Goal: Task Accomplishment & Management: Use online tool/utility

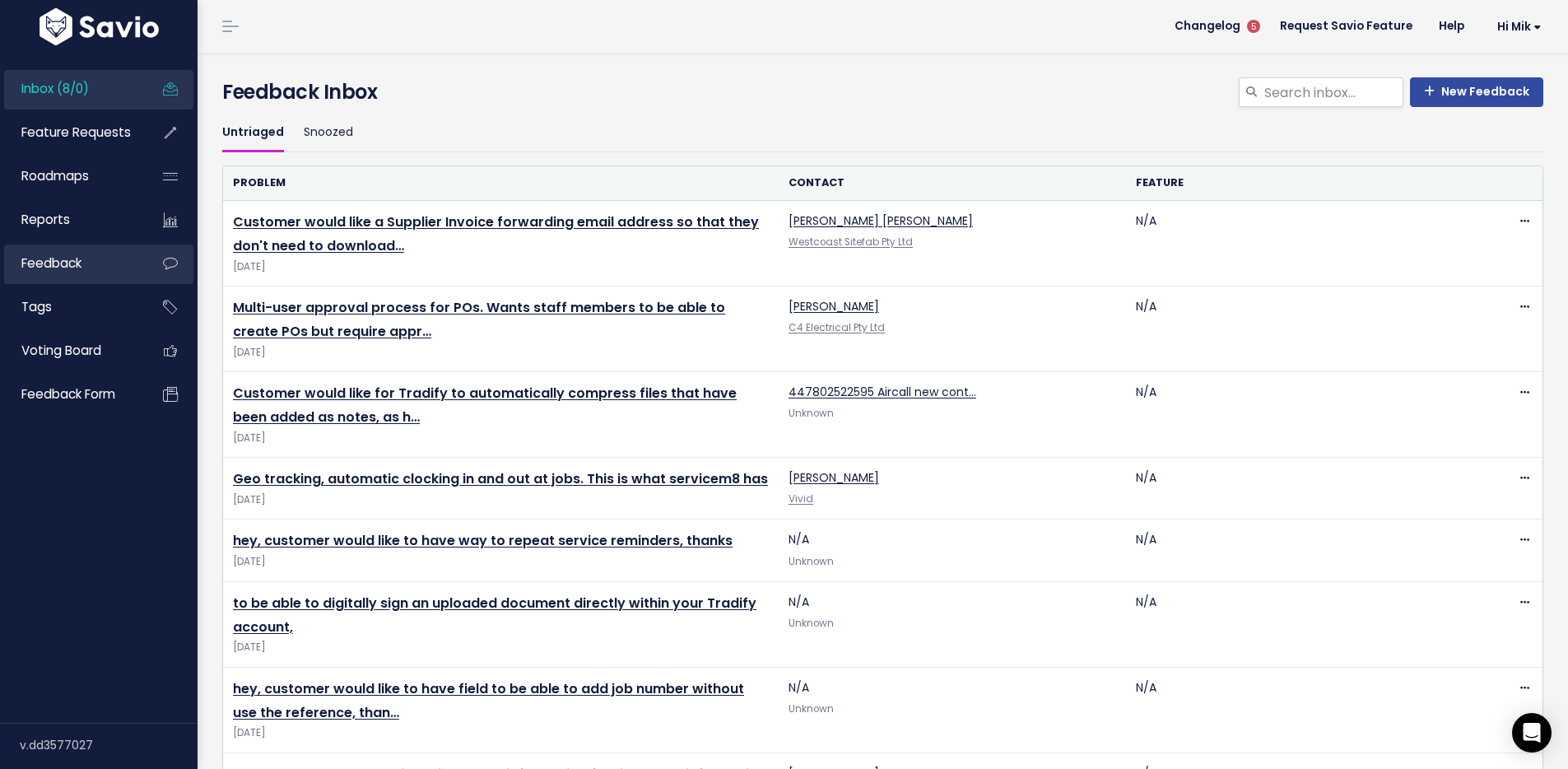
click at [74, 259] on span "Feedback" at bounding box center [52, 263] width 60 height 18
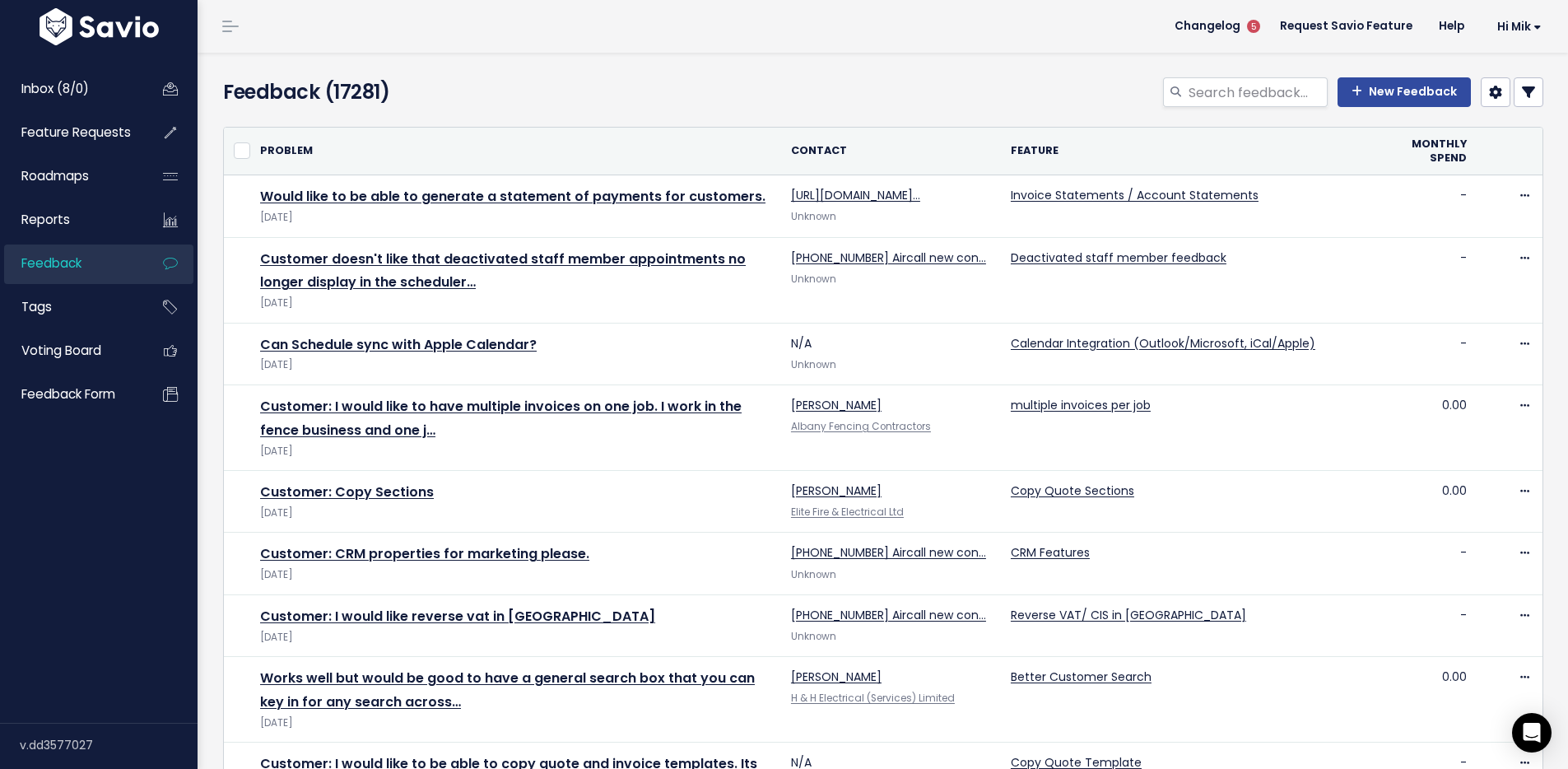
click at [1521, 91] on icon at bounding box center [1528, 92] width 13 height 13
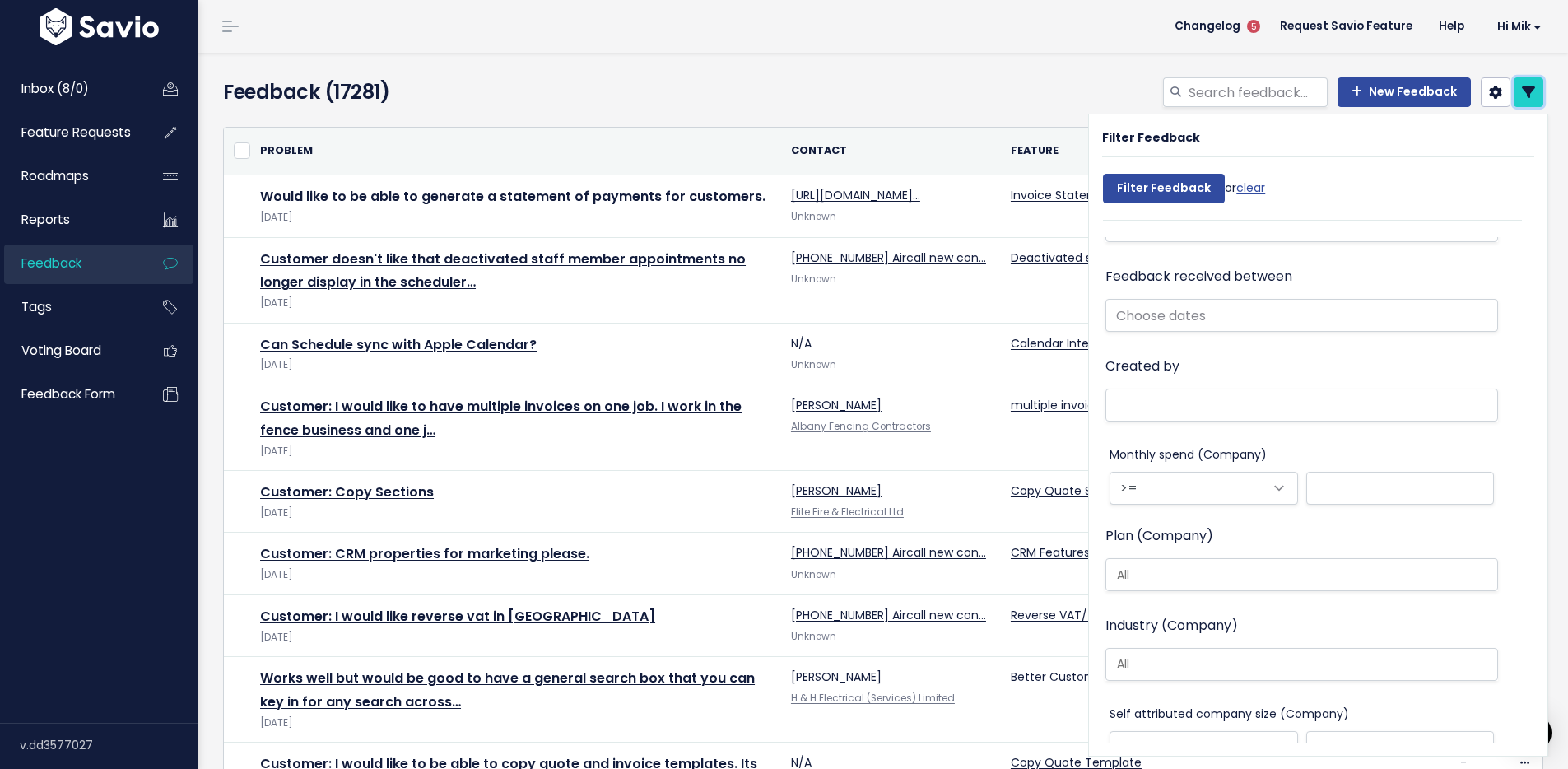
scroll to position [500, 0]
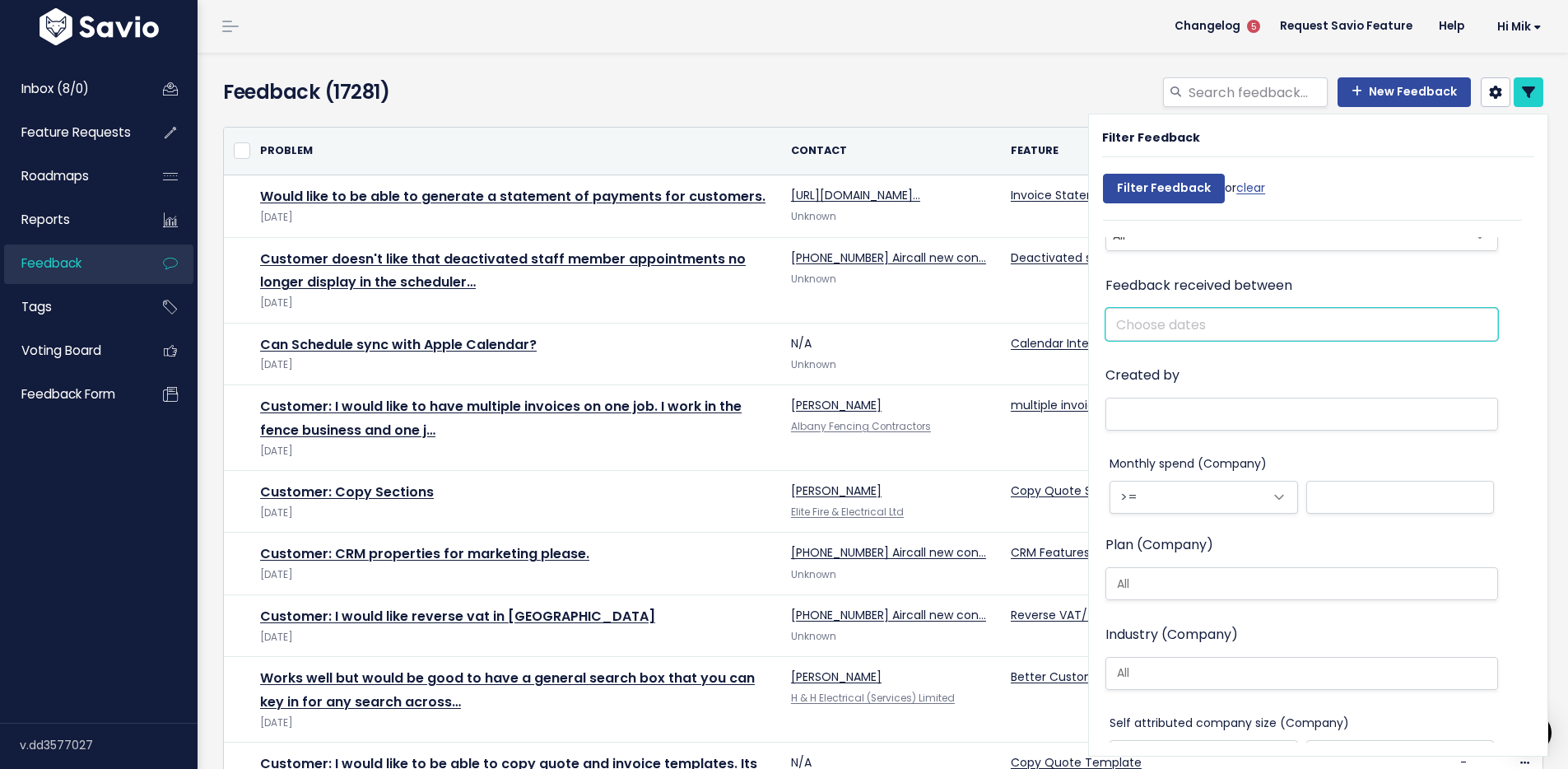
click at [1177, 319] on input "text" at bounding box center [1301, 324] width 392 height 33
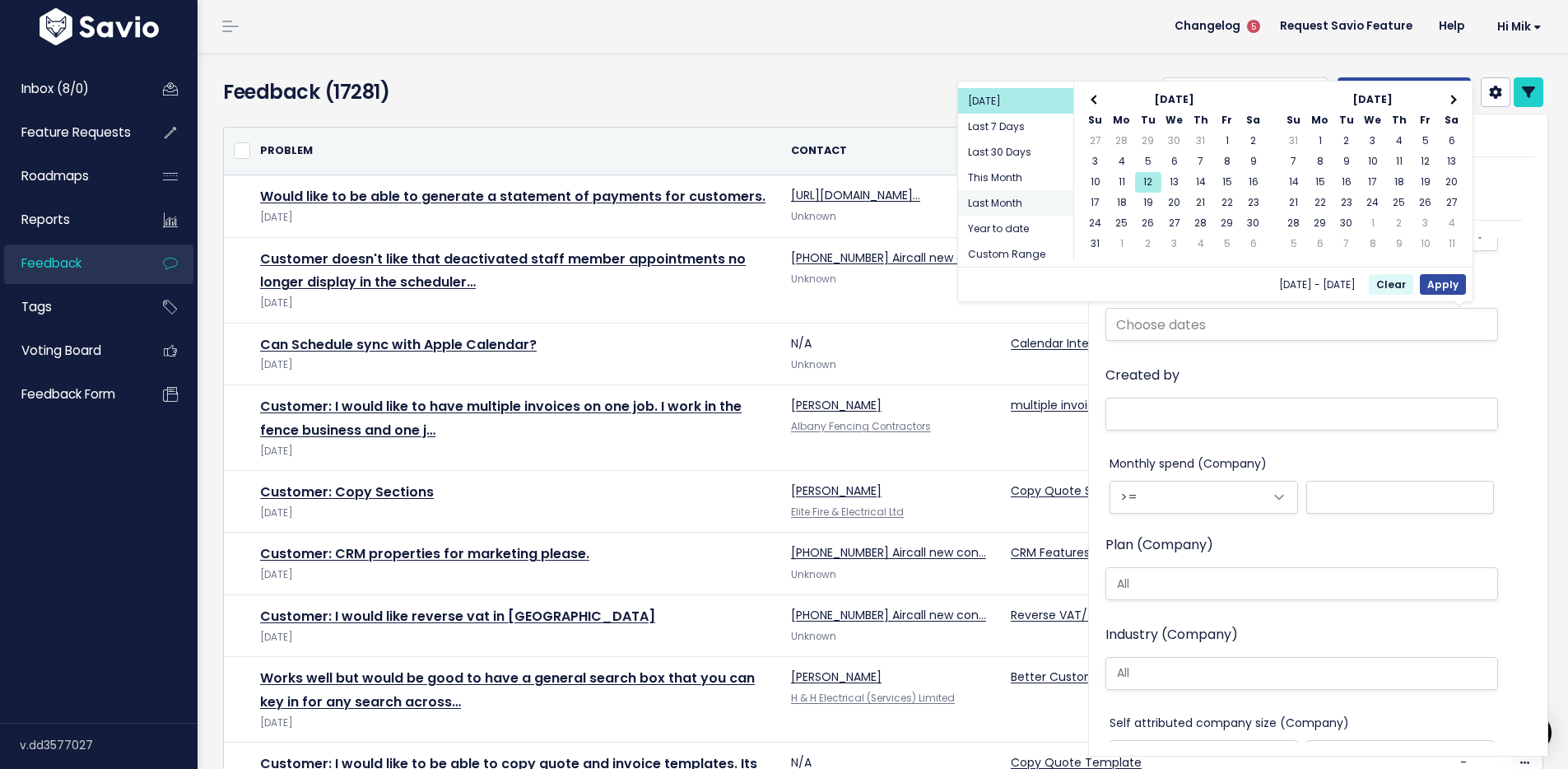
click at [1000, 201] on li "Last Month" at bounding box center [1015, 203] width 115 height 26
type input "[DATE] - [DATE] (Last Month)"
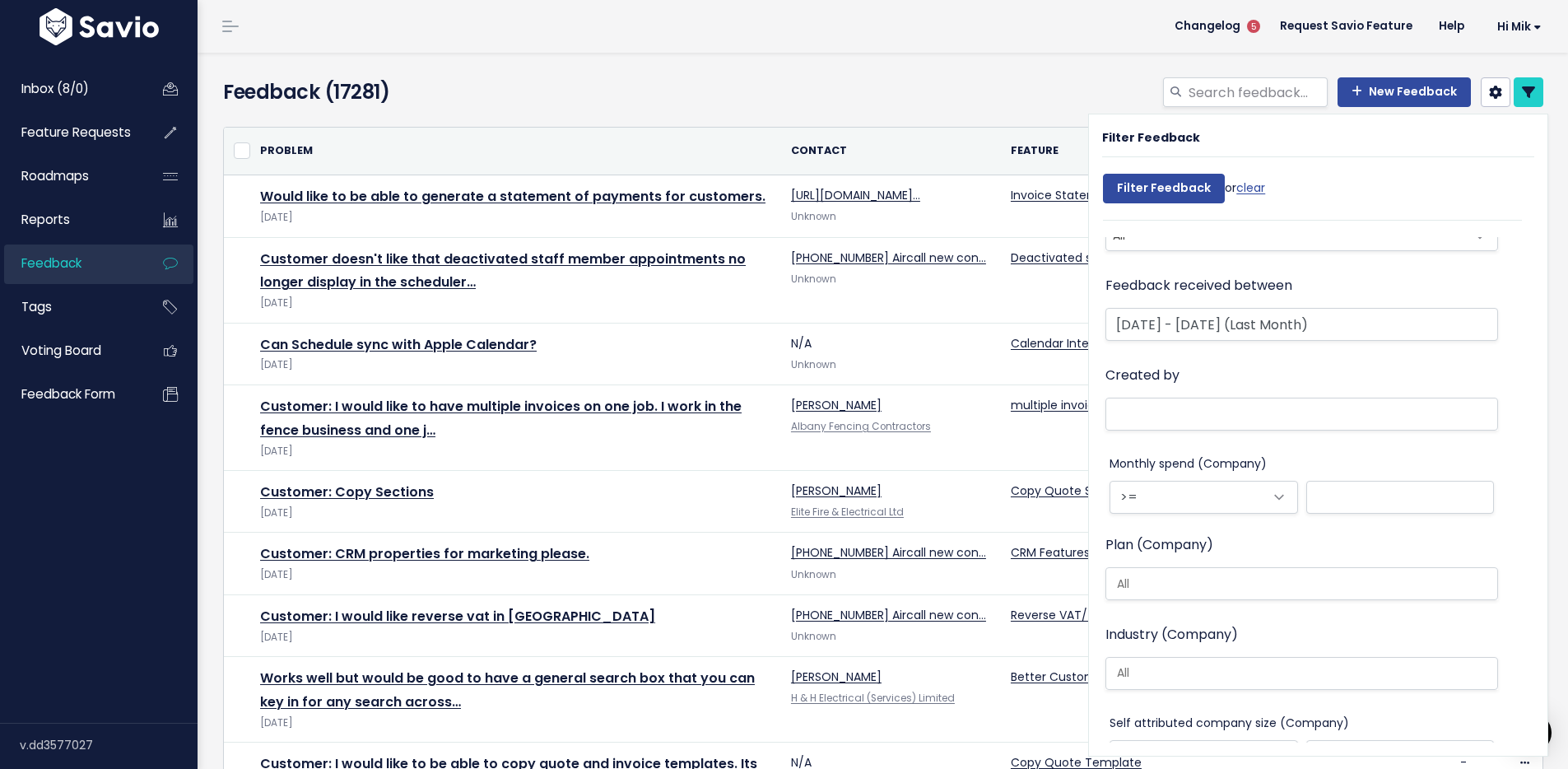
click at [1140, 410] on li at bounding box center [1297, 413] width 375 height 21
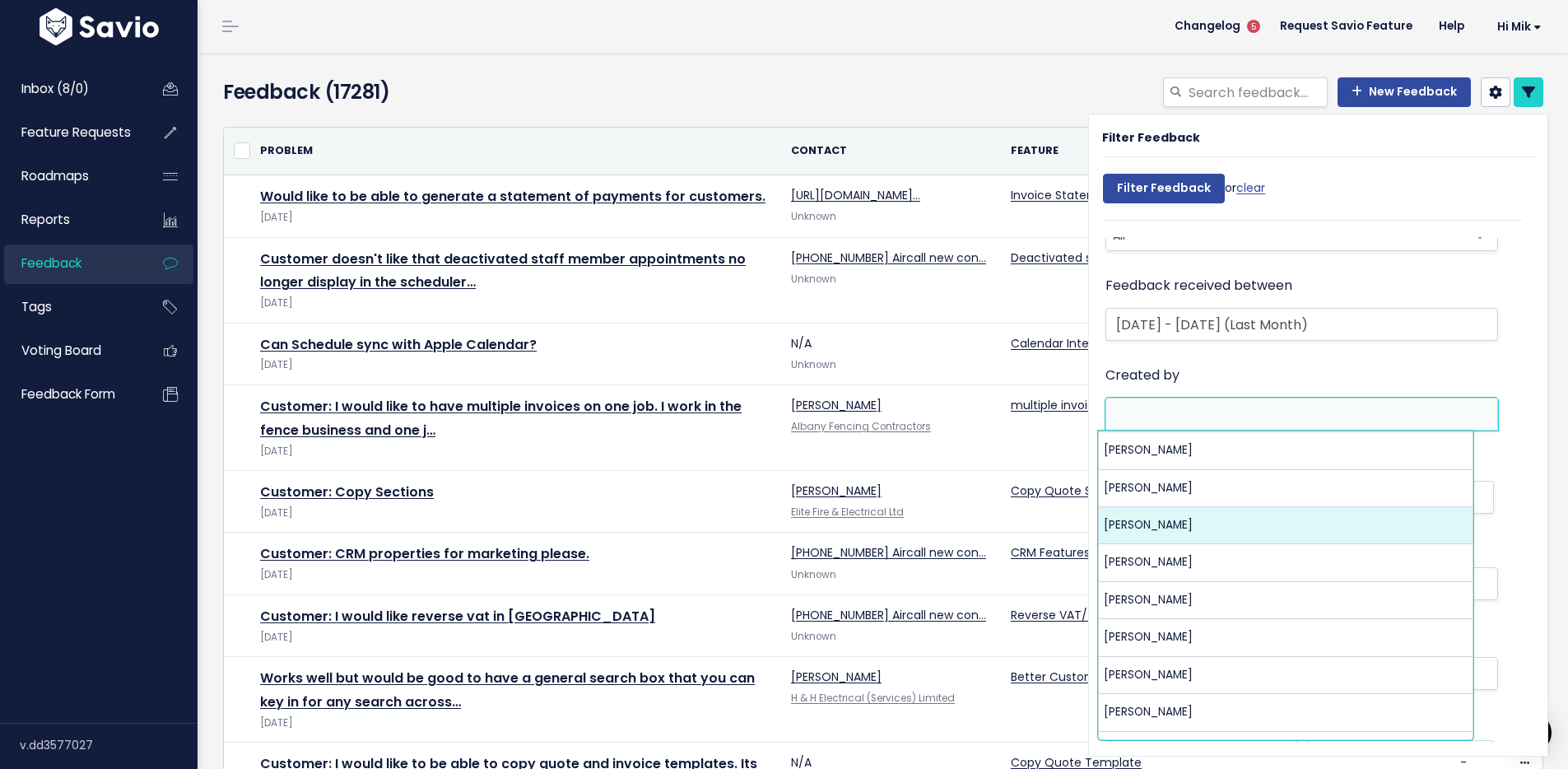
select select "8256"
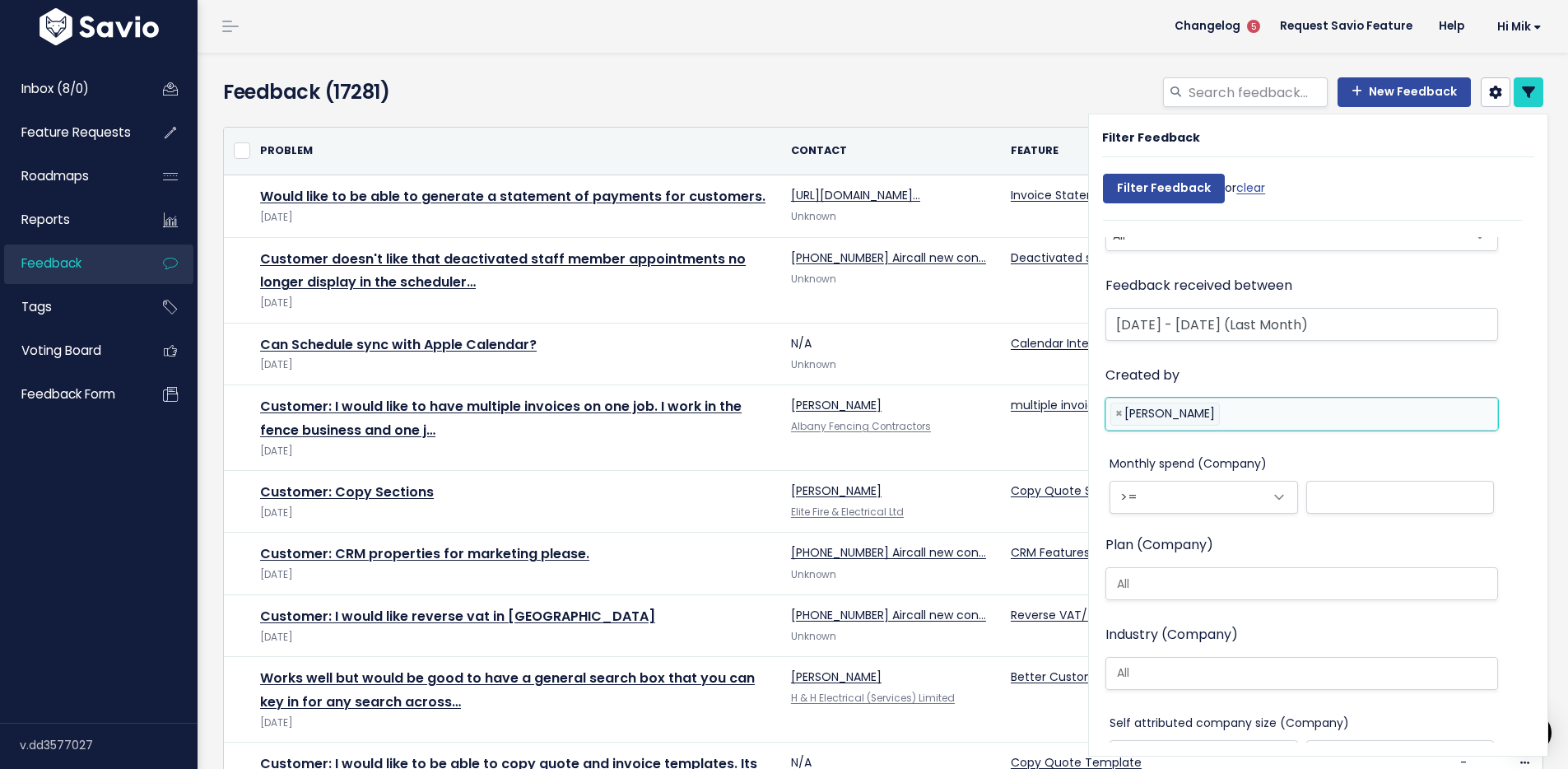
click at [1223, 418] on li at bounding box center [1354, 413] width 262 height 21
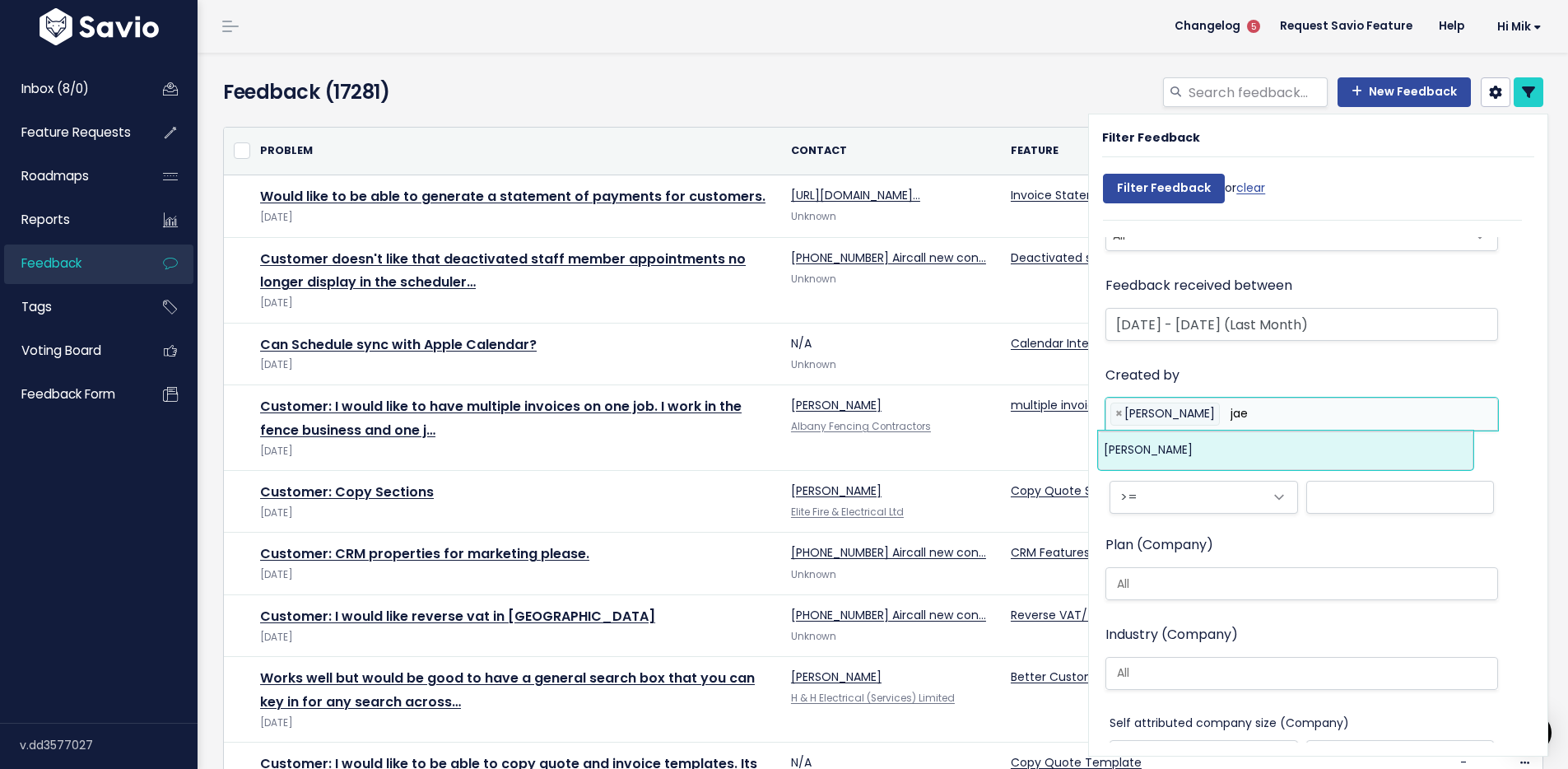
type input "jae"
type input "kris"
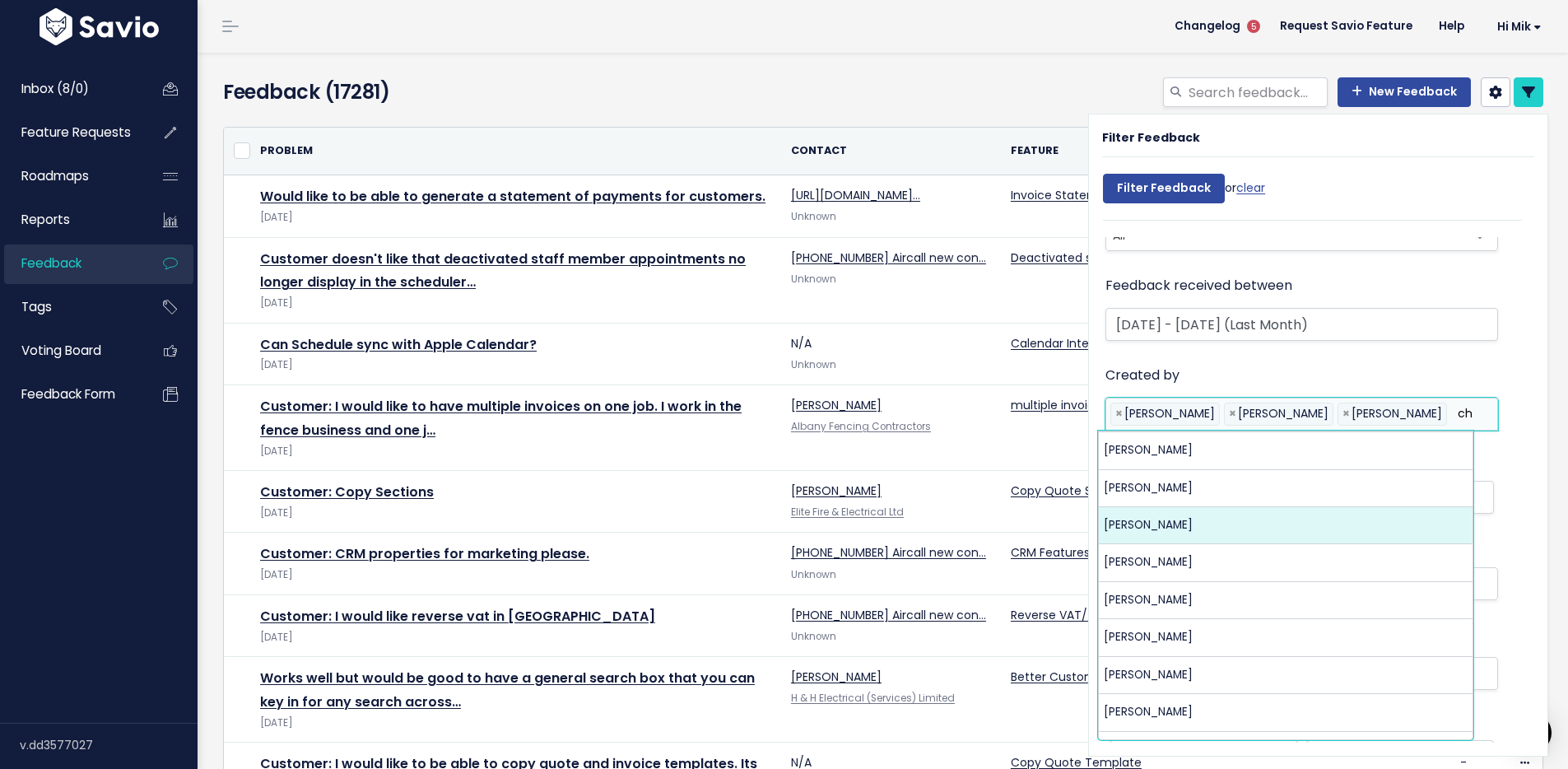
type input "ch"
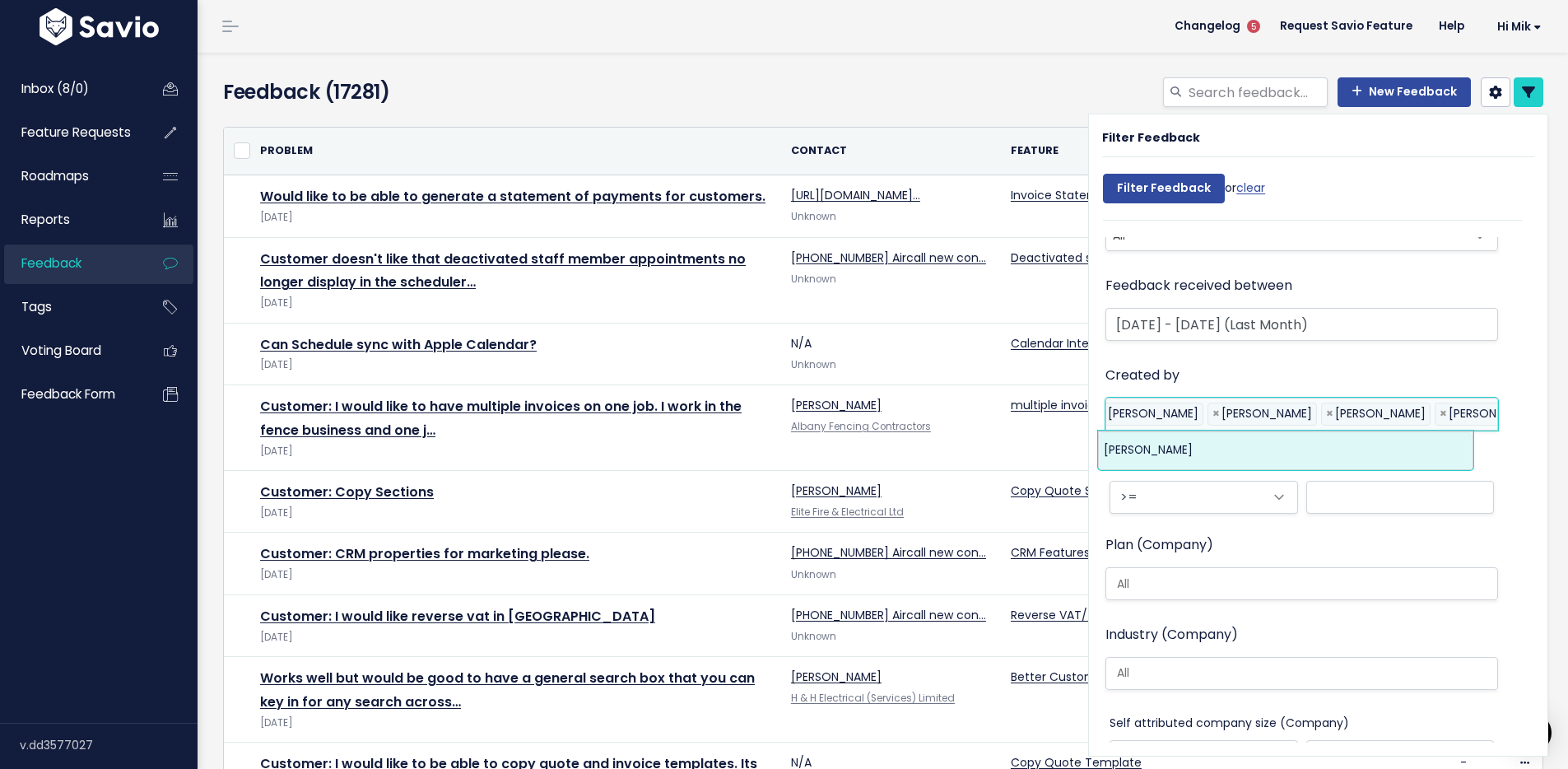
scroll to position [0, 23]
type input "mary"
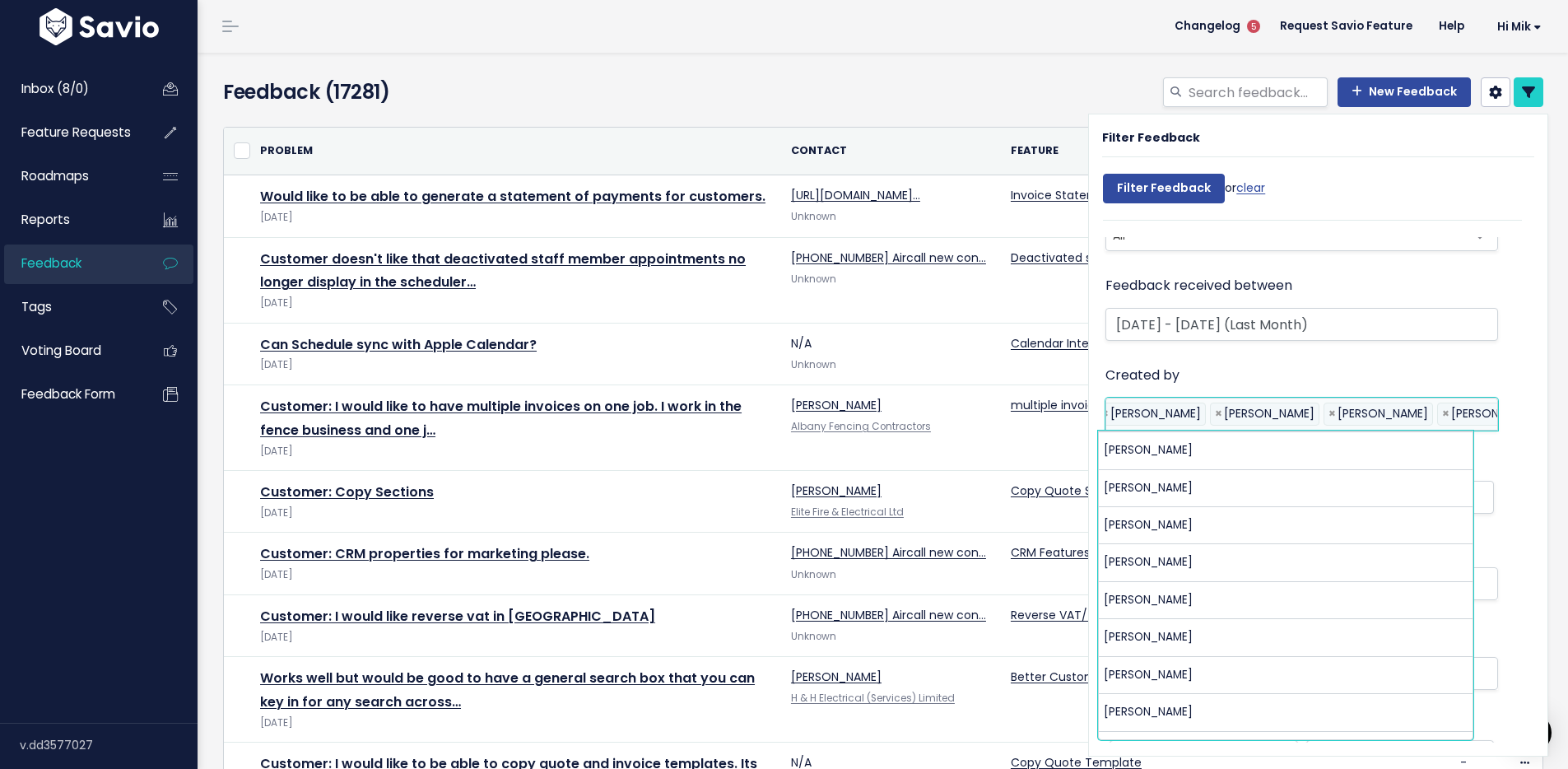
scroll to position [0, 0]
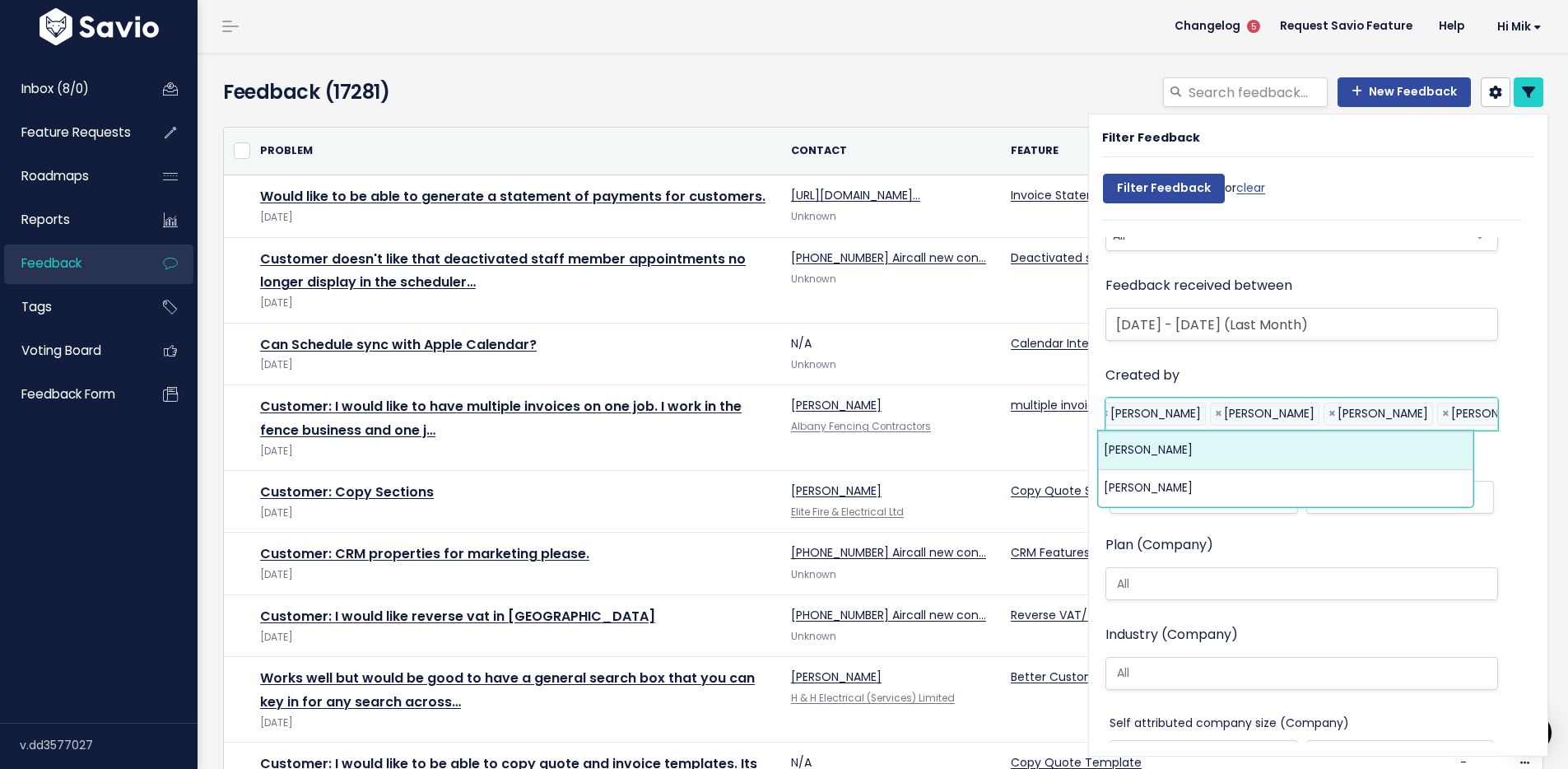
type input "nat"
type input "trish"
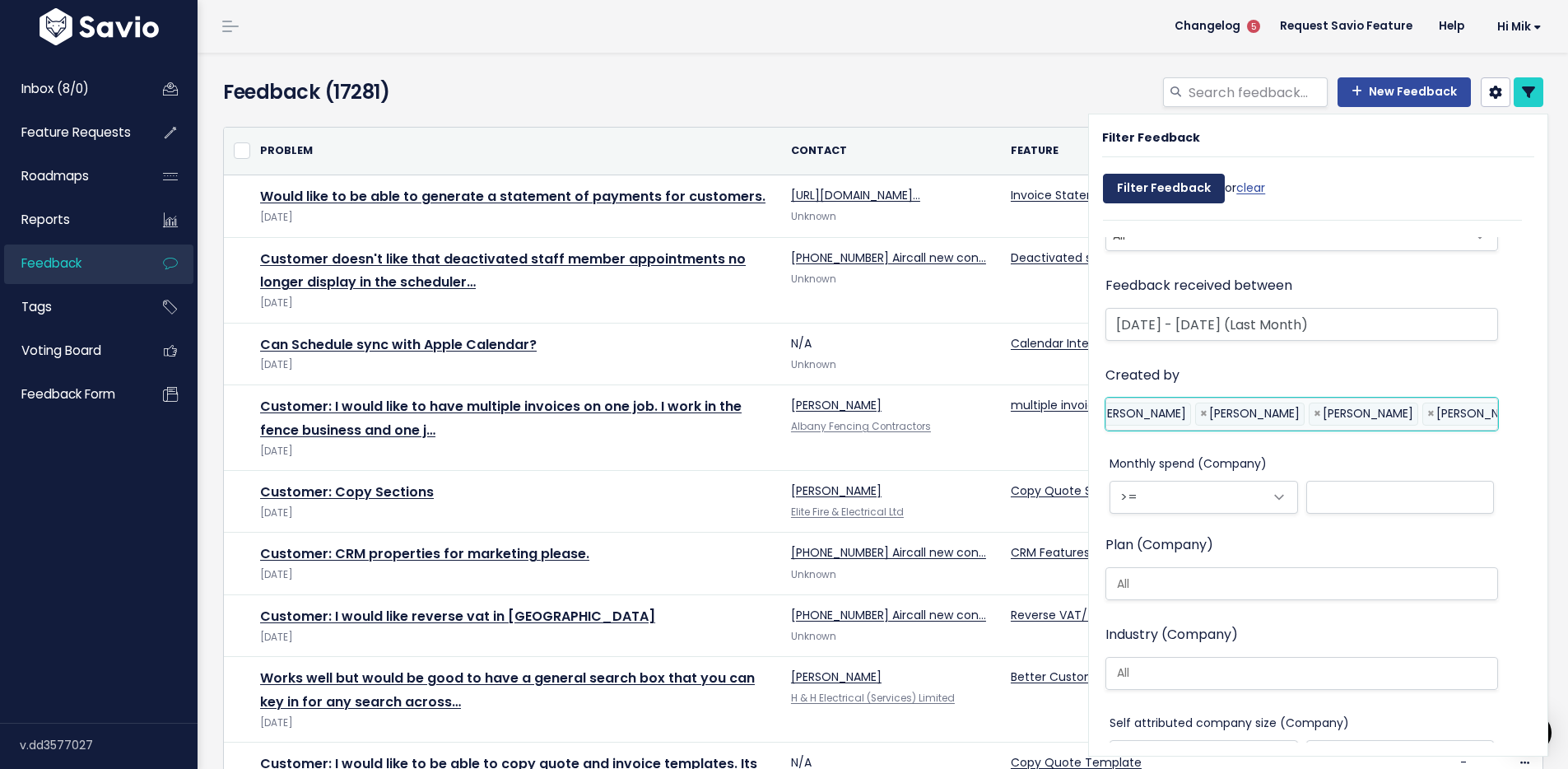
click at [1162, 180] on input "Filter Feedback" at bounding box center [1164, 188] width 122 height 29
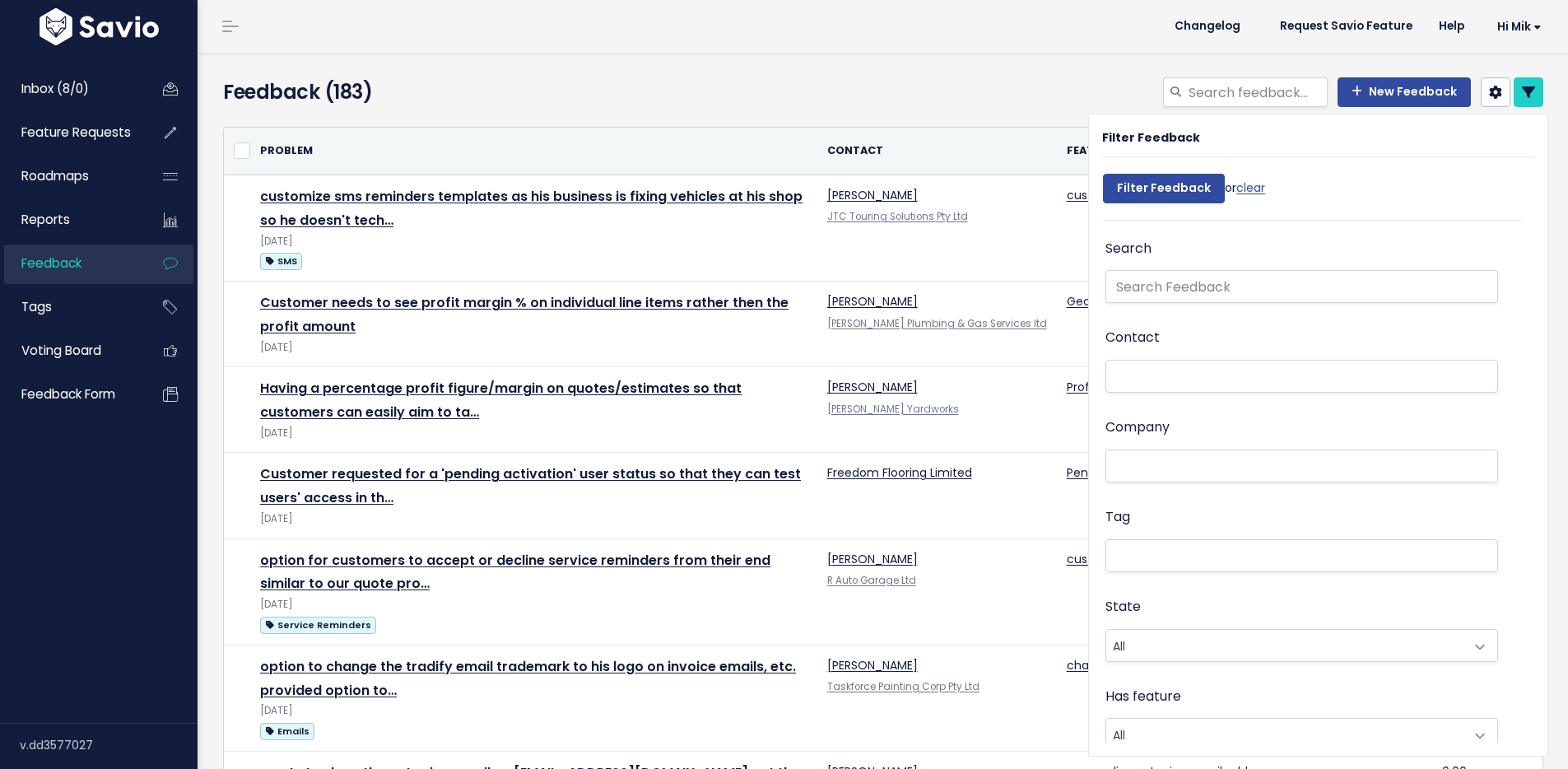
select select
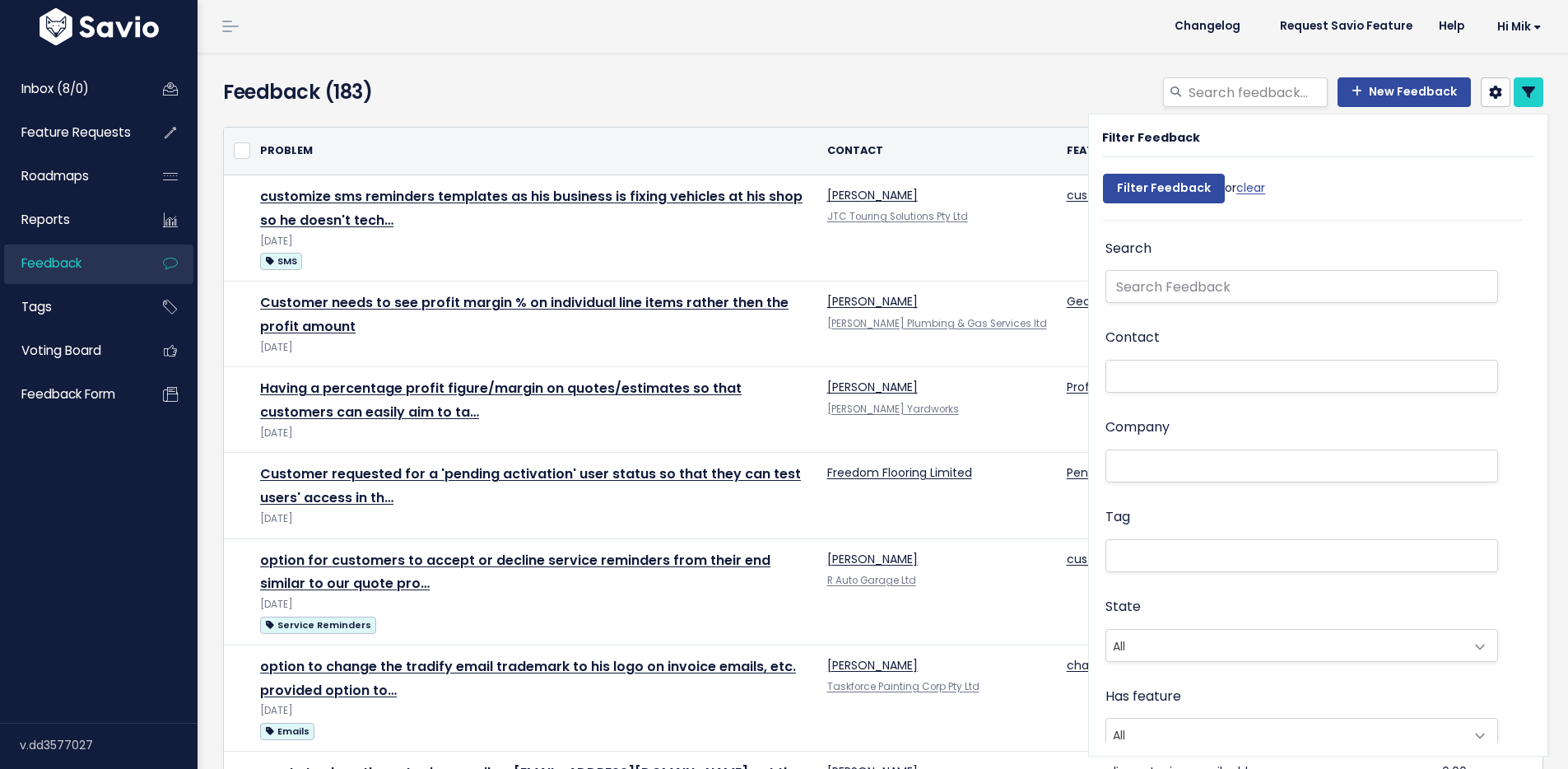
select select
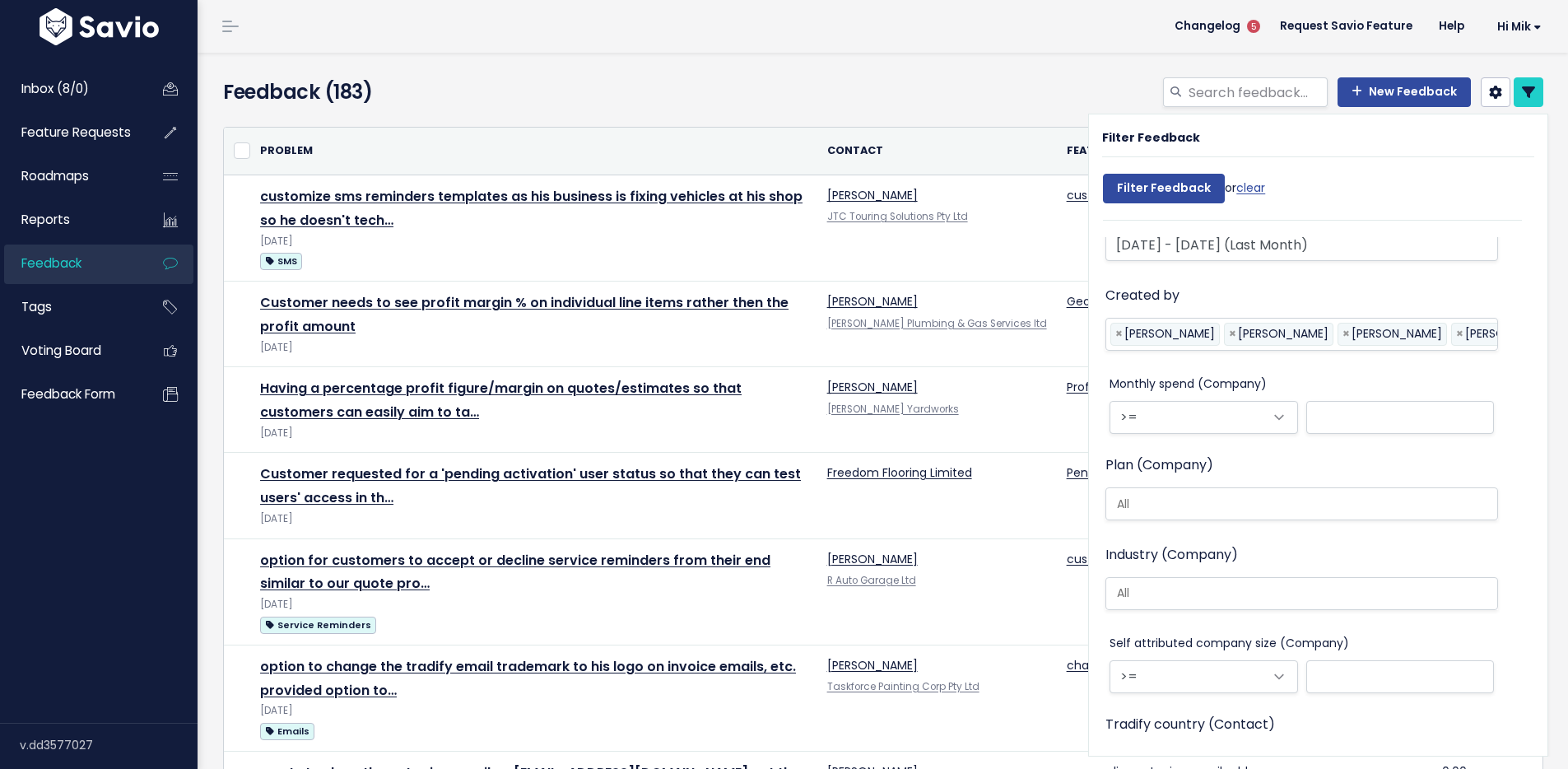
click at [901, 101] on div "New Feedback" at bounding box center [1107, 95] width 897 height 36
click at [1522, 92] on link at bounding box center [1528, 91] width 29 height 29
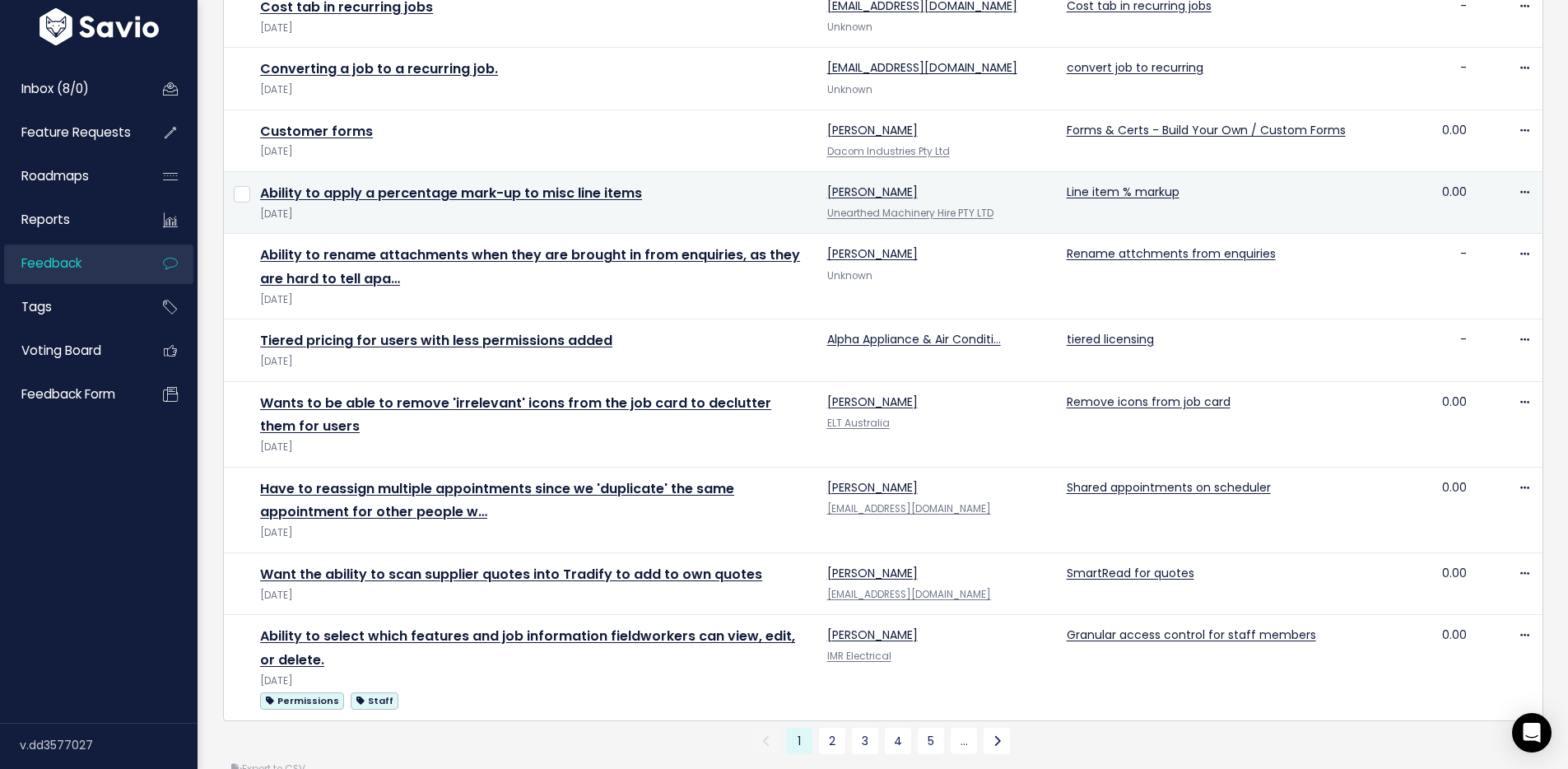
scroll to position [1184, 0]
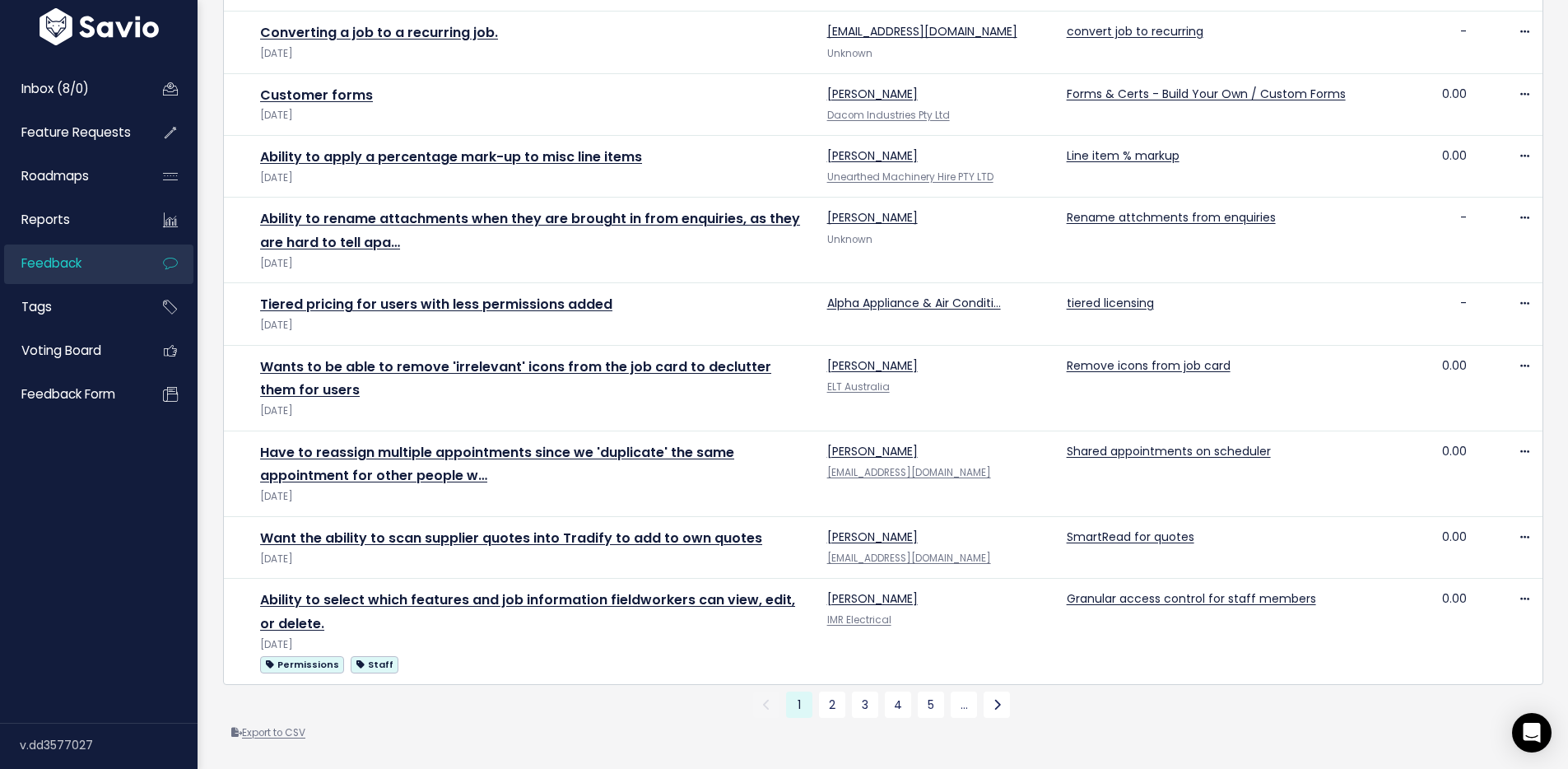
click at [286, 726] on link "Export to CSV" at bounding box center [268, 733] width 74 height 13
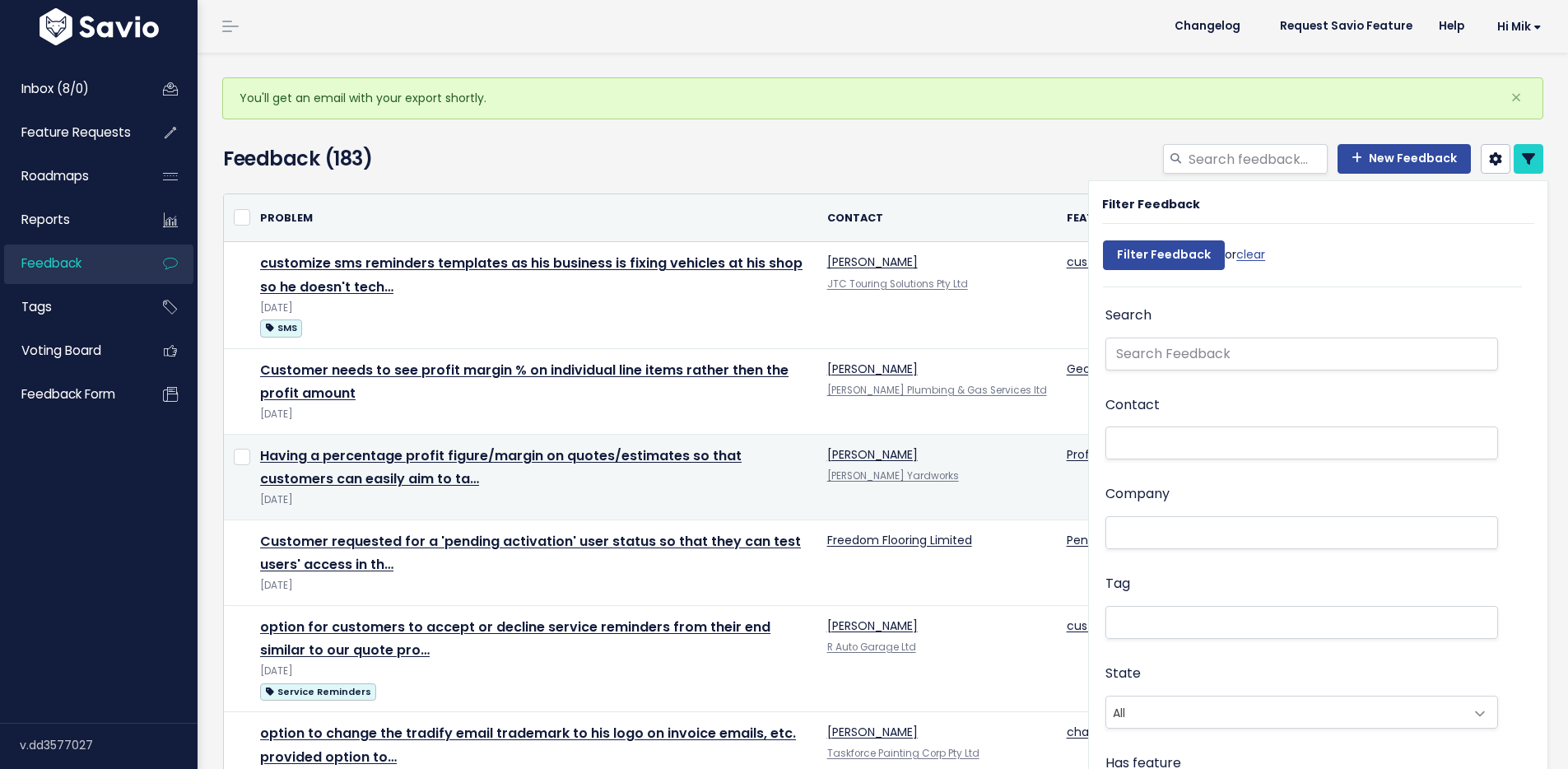
select select
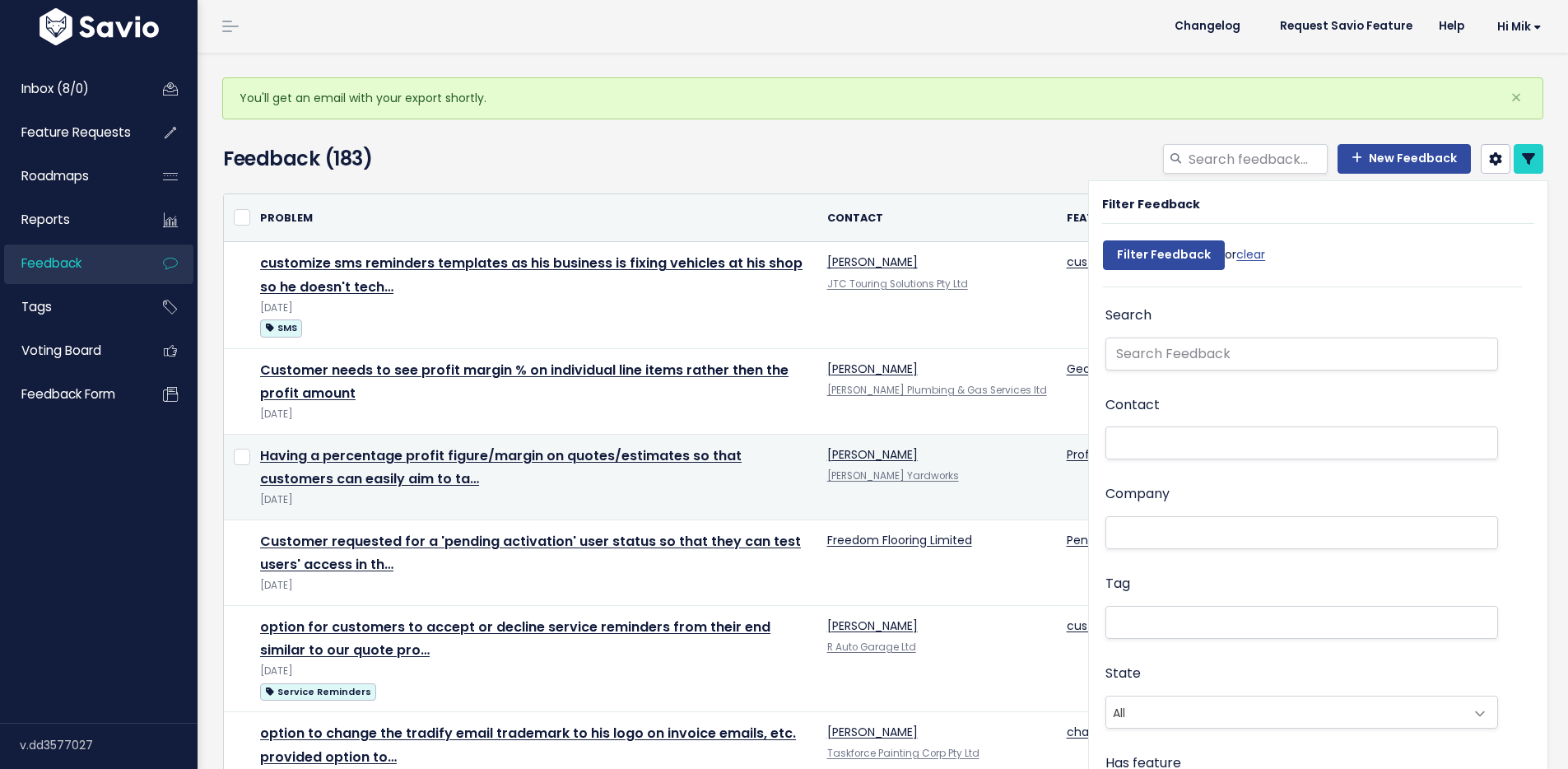
select select
